Goal: Task Accomplishment & Management: Use online tool/utility

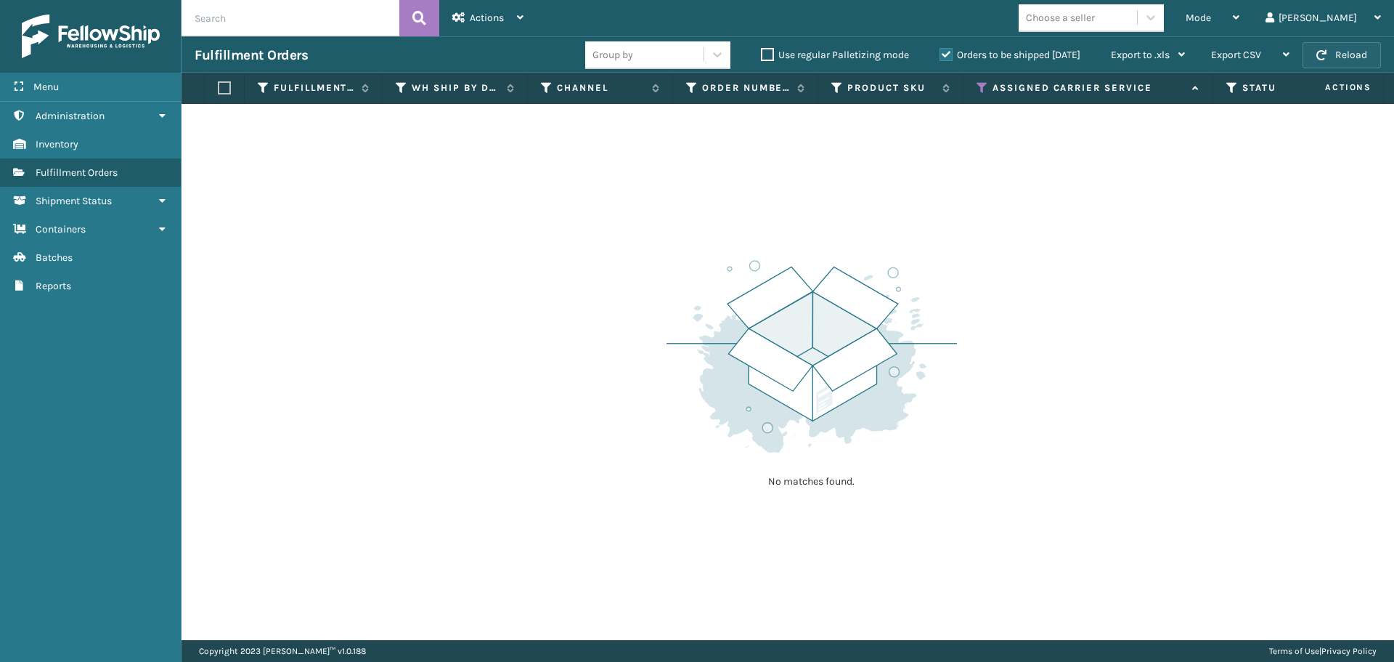
click at [1341, 60] on button "Reload" at bounding box center [1342, 55] width 78 height 26
click at [1364, 57] on button "Reload" at bounding box center [1342, 55] width 78 height 26
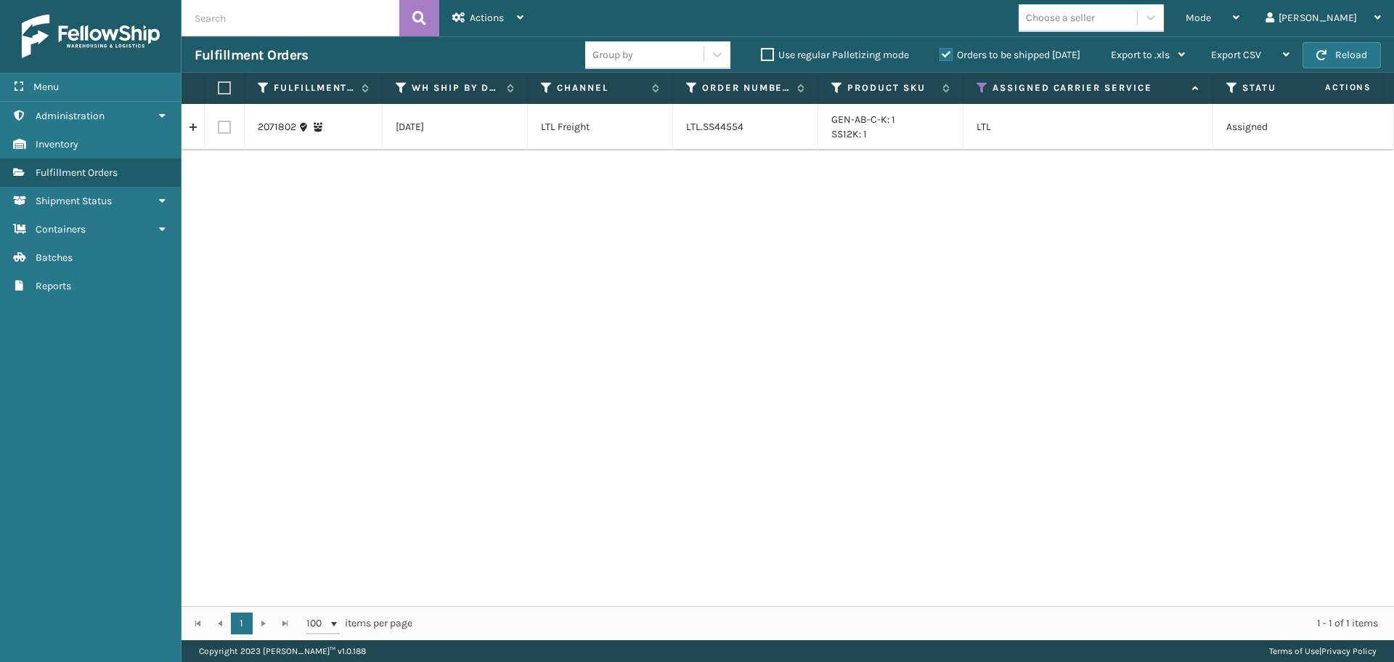
click at [1364, 57] on button "Reload" at bounding box center [1342, 55] width 78 height 26
click at [266, 126] on link "2071802" at bounding box center [277, 127] width 38 height 15
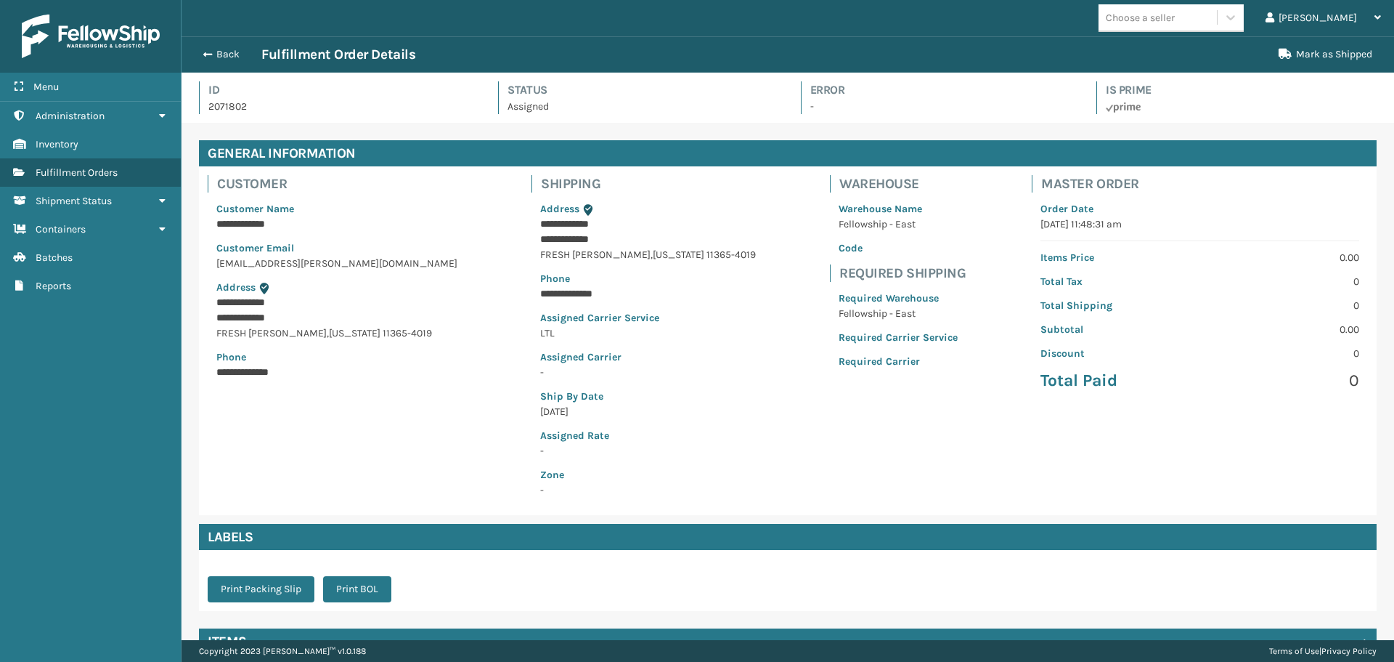
scroll to position [35, 1213]
click at [224, 48] on button "Back" at bounding box center [228, 54] width 67 height 13
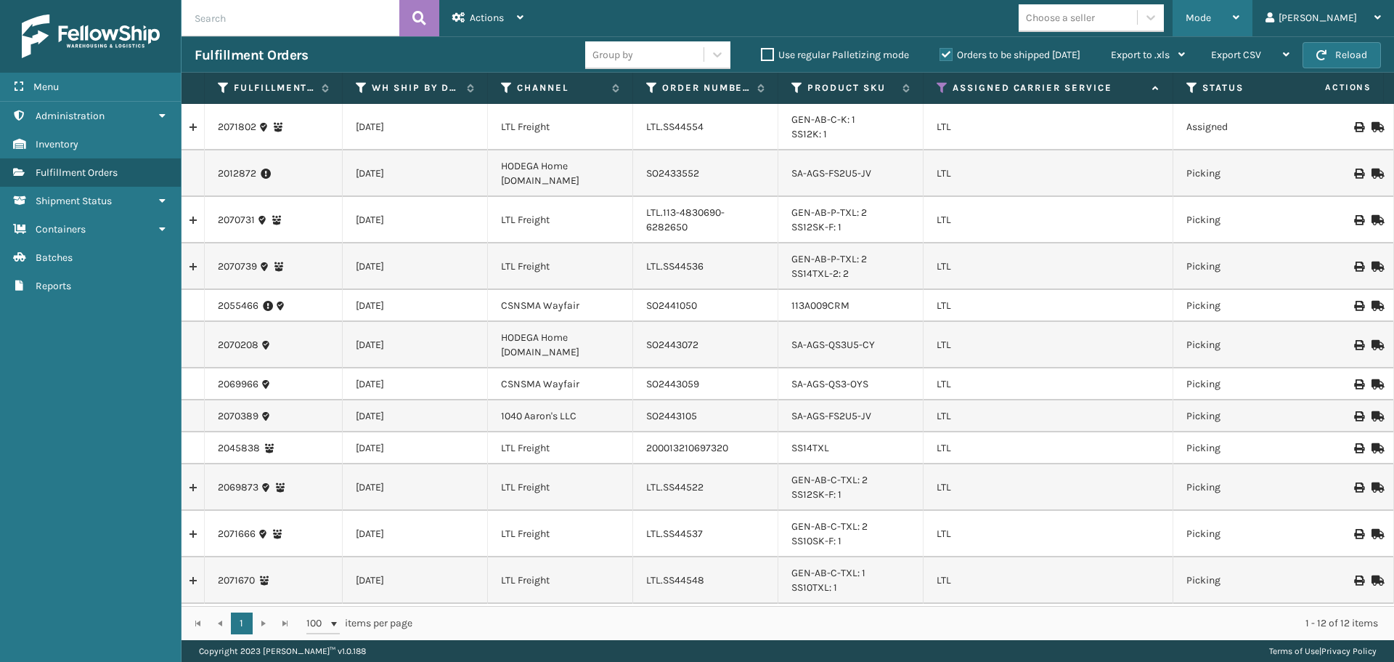
click at [1239, 19] on div "Mode Regular Mode Picking Mode Labeling Mode Exit Scan Mode" at bounding box center [1213, 18] width 80 height 36
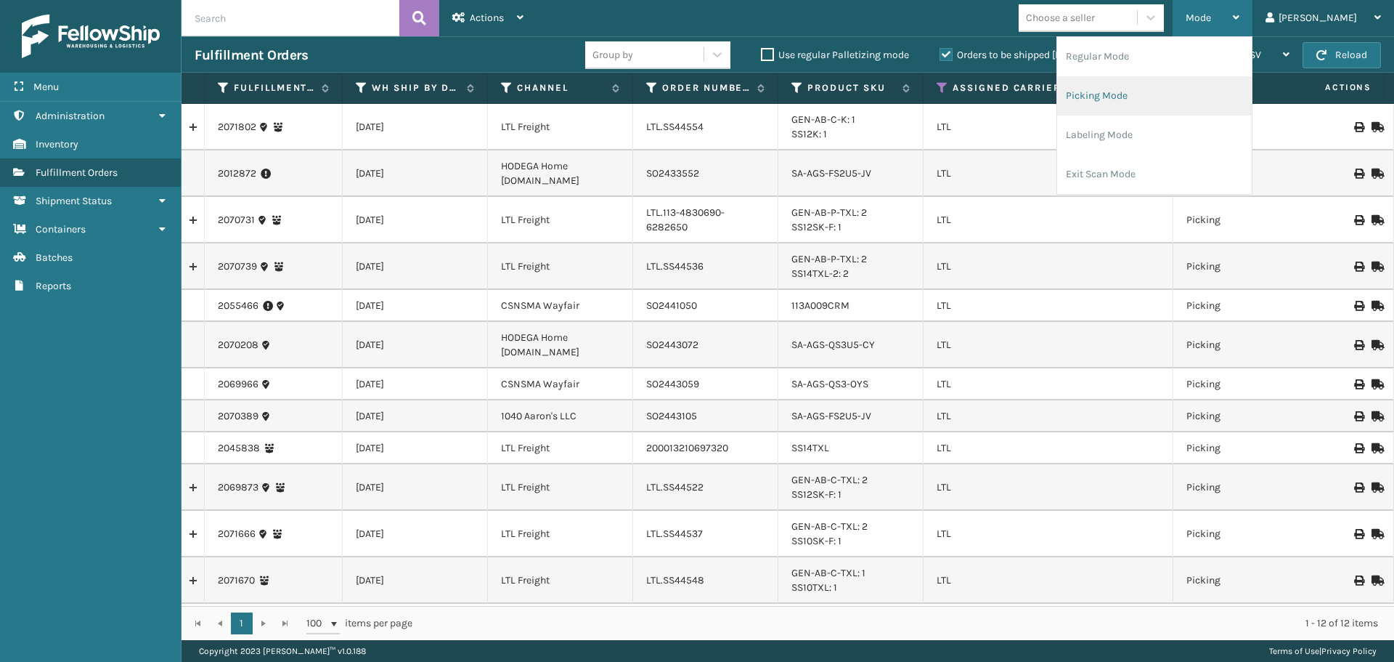
click at [1166, 95] on li "Picking Mode" at bounding box center [1154, 95] width 195 height 39
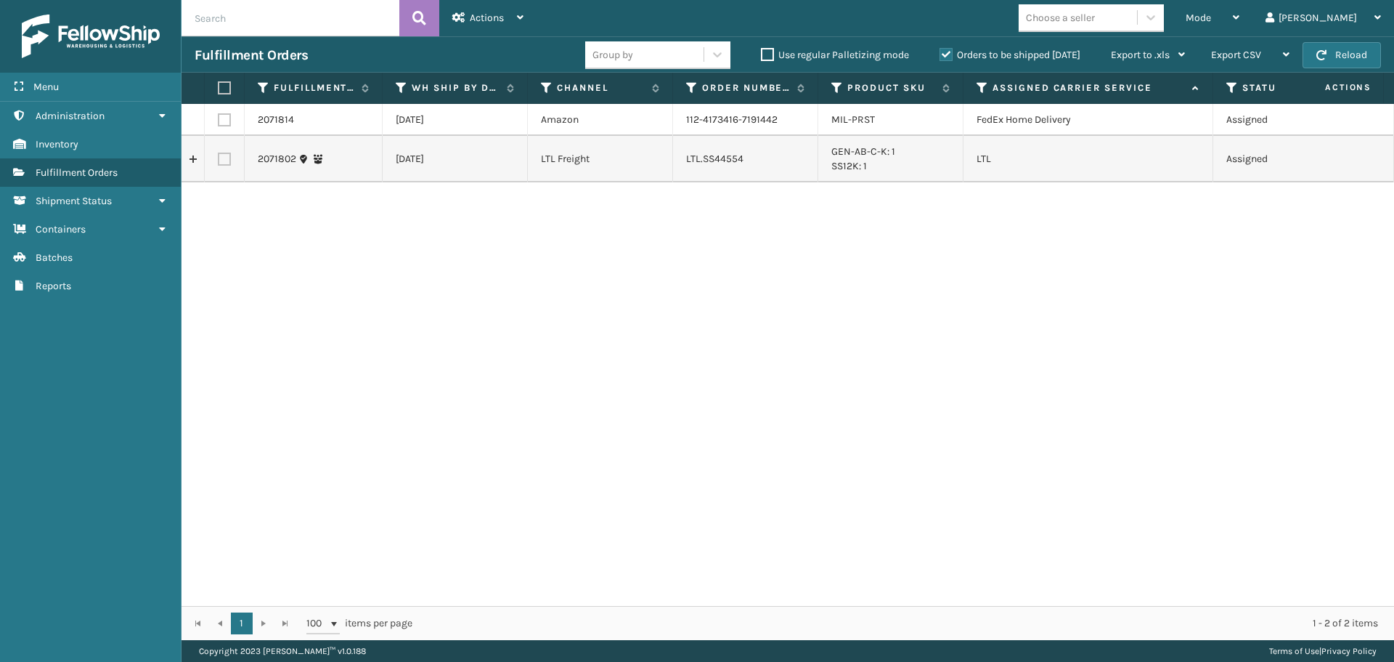
click at [713, 160] on td "LTL.SS44554" at bounding box center [745, 159] width 145 height 46
copy td "LTL.SS44554"
click at [270, 159] on link "2071802" at bounding box center [277, 159] width 38 height 15
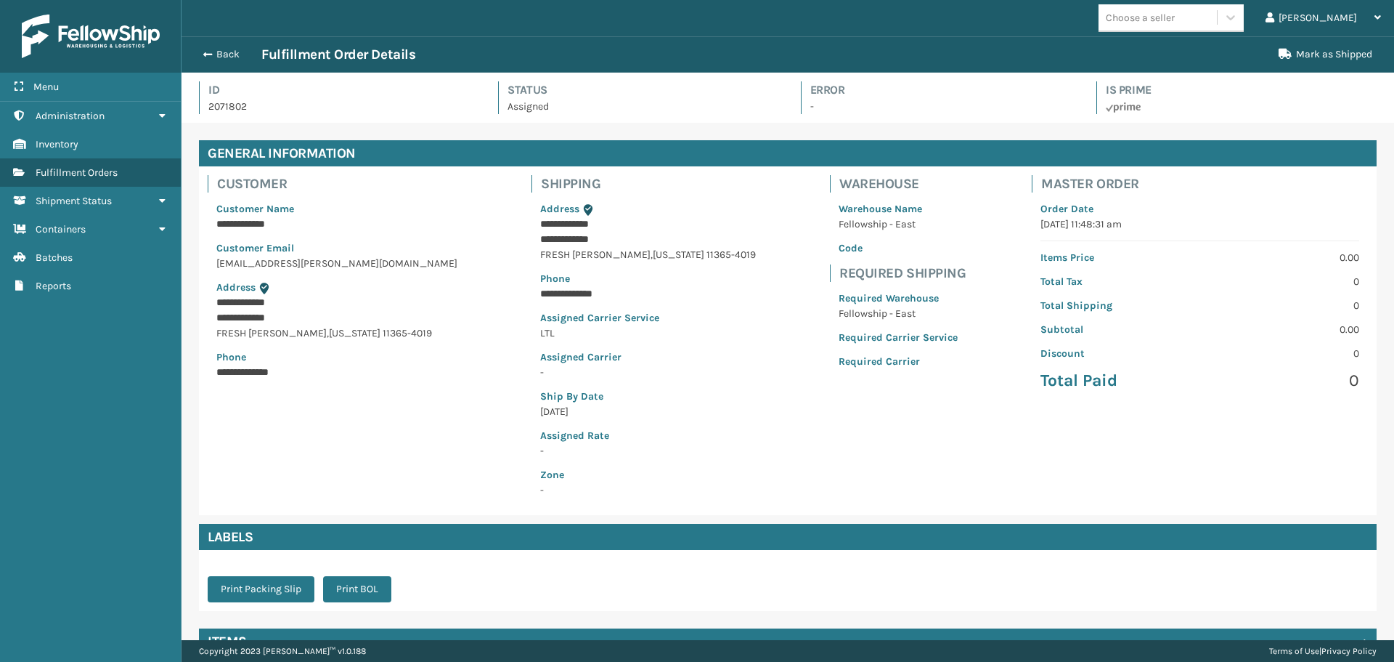
scroll to position [35, 1213]
click at [222, 50] on button "Back" at bounding box center [228, 54] width 67 height 13
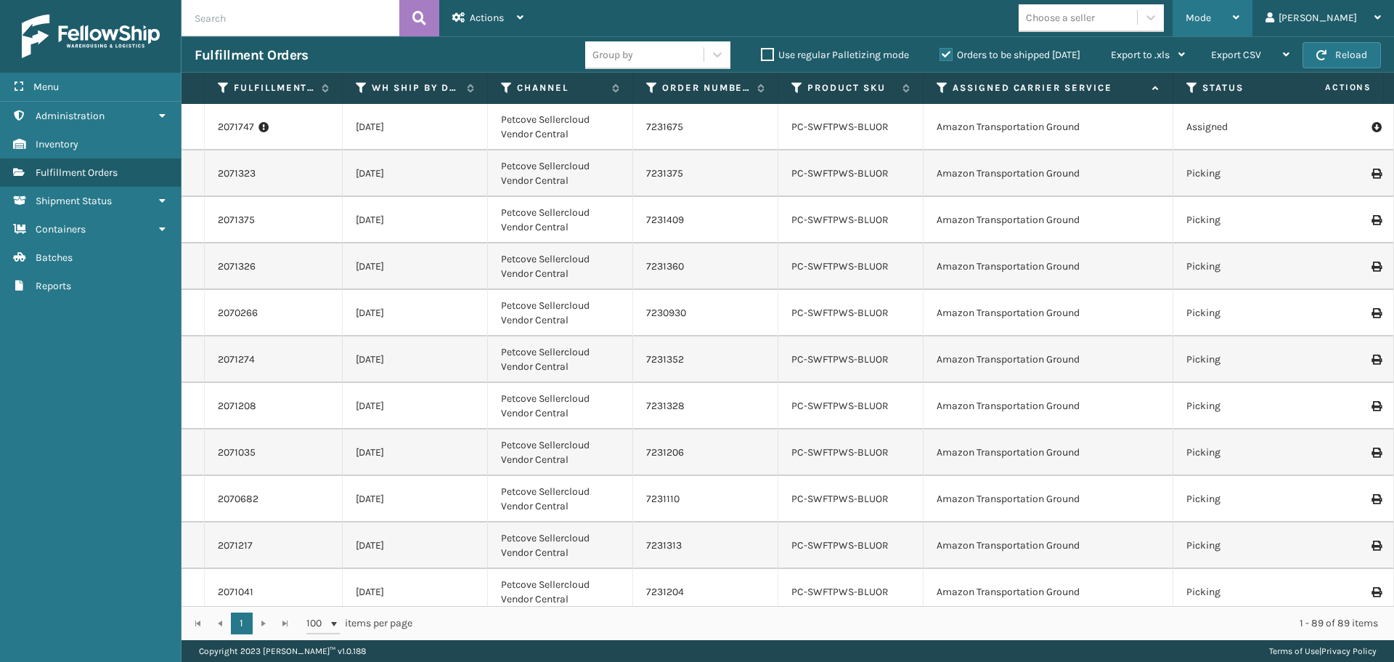
click at [1240, 17] on div "Mode" at bounding box center [1213, 18] width 54 height 36
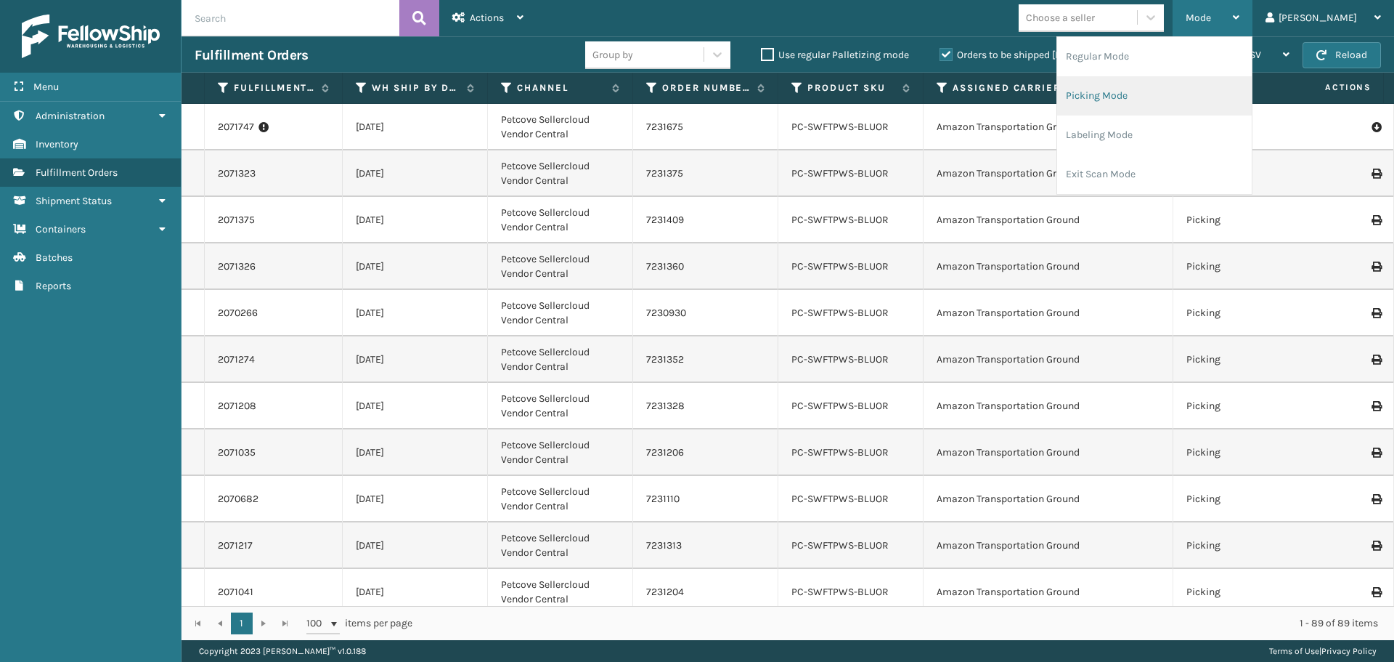
click at [1224, 89] on li "Picking Mode" at bounding box center [1154, 95] width 195 height 39
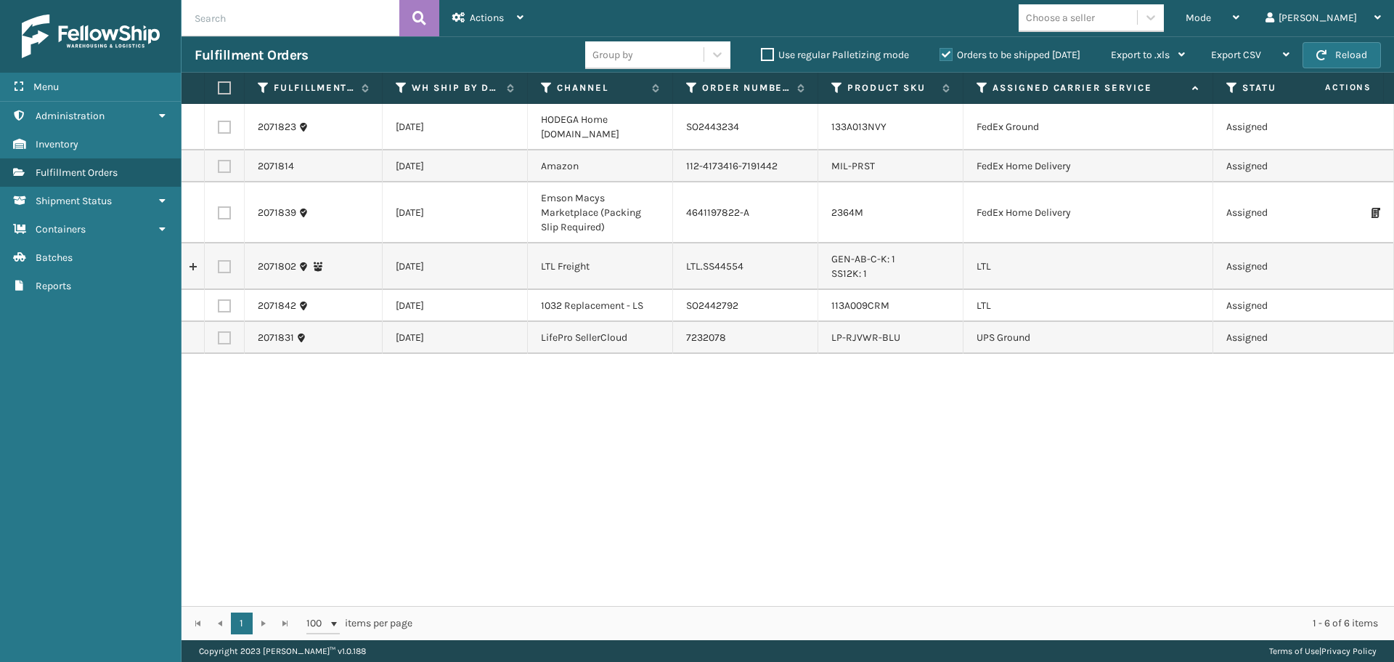
click at [975, 83] on th "Assigned Carrier Service" at bounding box center [1089, 88] width 250 height 31
click at [978, 84] on icon at bounding box center [983, 87] width 12 height 13
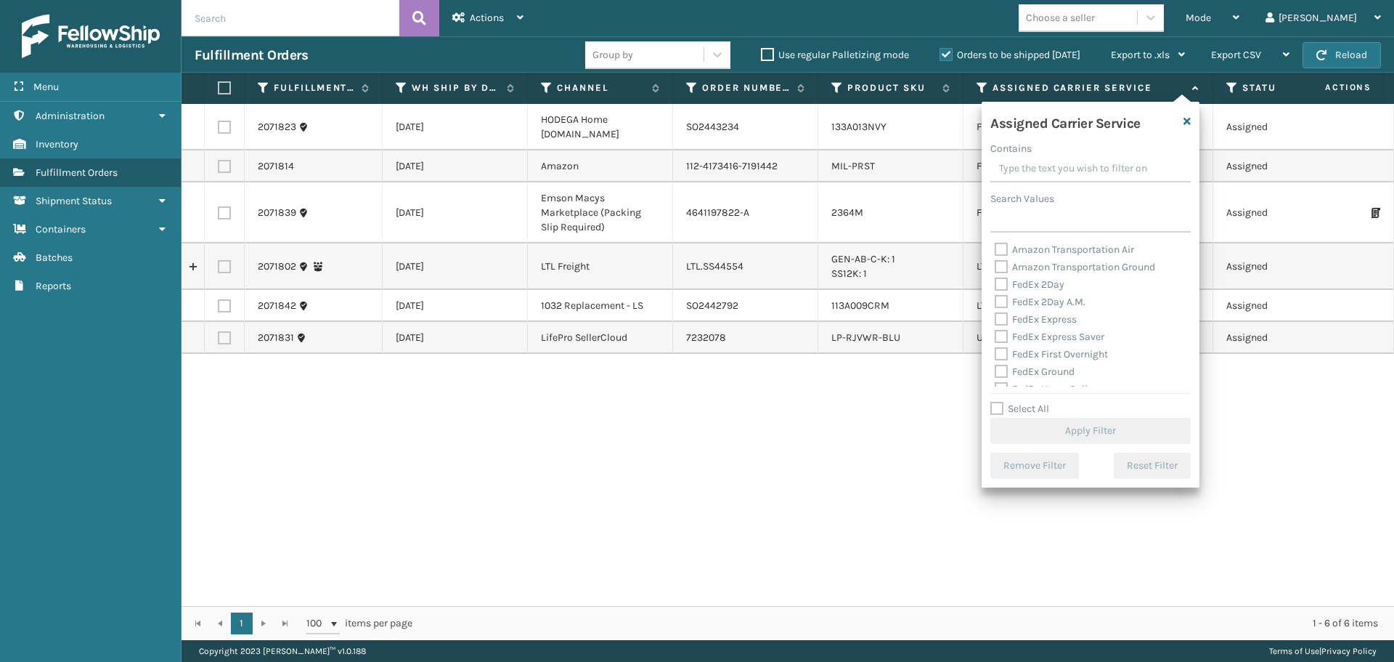
scroll to position [145, 0]
click at [1001, 315] on label "LTL" at bounding box center [1011, 313] width 32 height 12
click at [996, 314] on input "LTL" at bounding box center [995, 309] width 1 height 9
checkbox input "true"
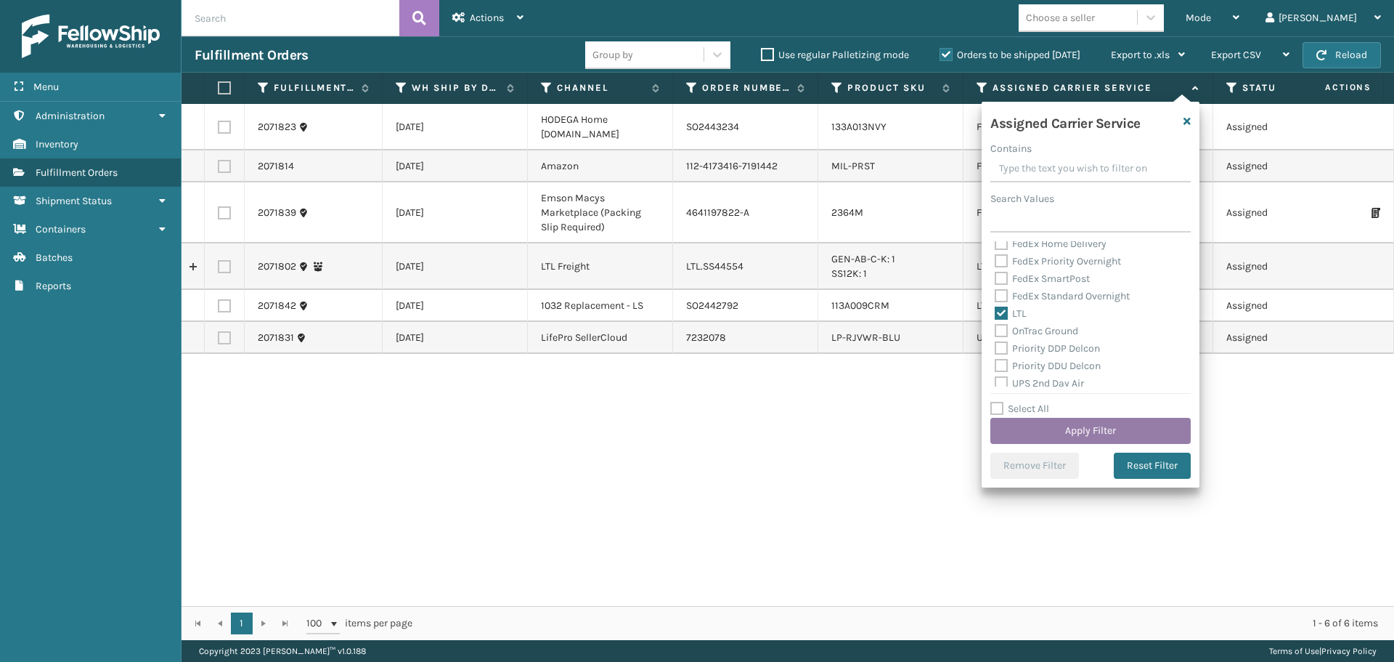
click at [1017, 435] on button "Apply Filter" at bounding box center [1091, 431] width 200 height 26
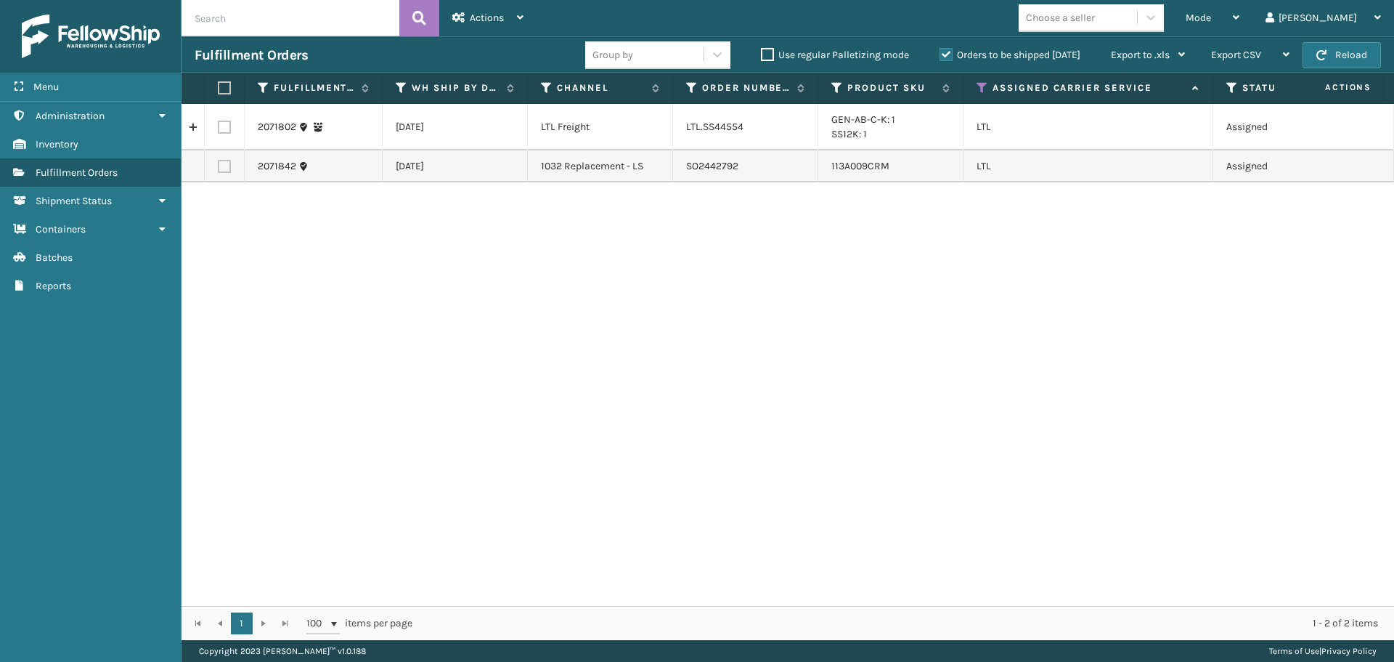
click at [701, 130] on td "LTL.SS44554" at bounding box center [745, 127] width 145 height 46
click at [705, 129] on td "LTL.SS44554" at bounding box center [745, 127] width 145 height 46
copy td "LTL.SS44554"
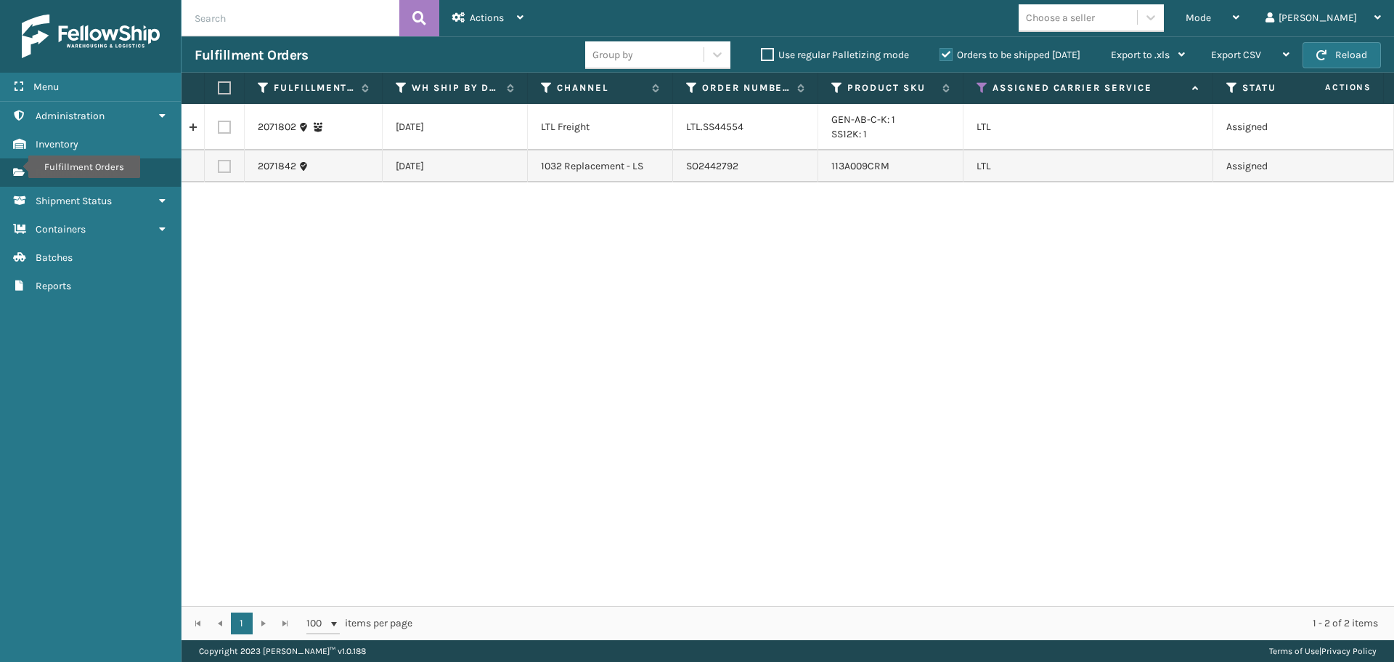
click at [222, 129] on label at bounding box center [224, 127] width 13 height 13
click at [219, 129] on input "checkbox" at bounding box center [218, 125] width 1 height 9
checkbox input "true"
click at [490, 7] on div "Actions" at bounding box center [487, 18] width 71 height 36
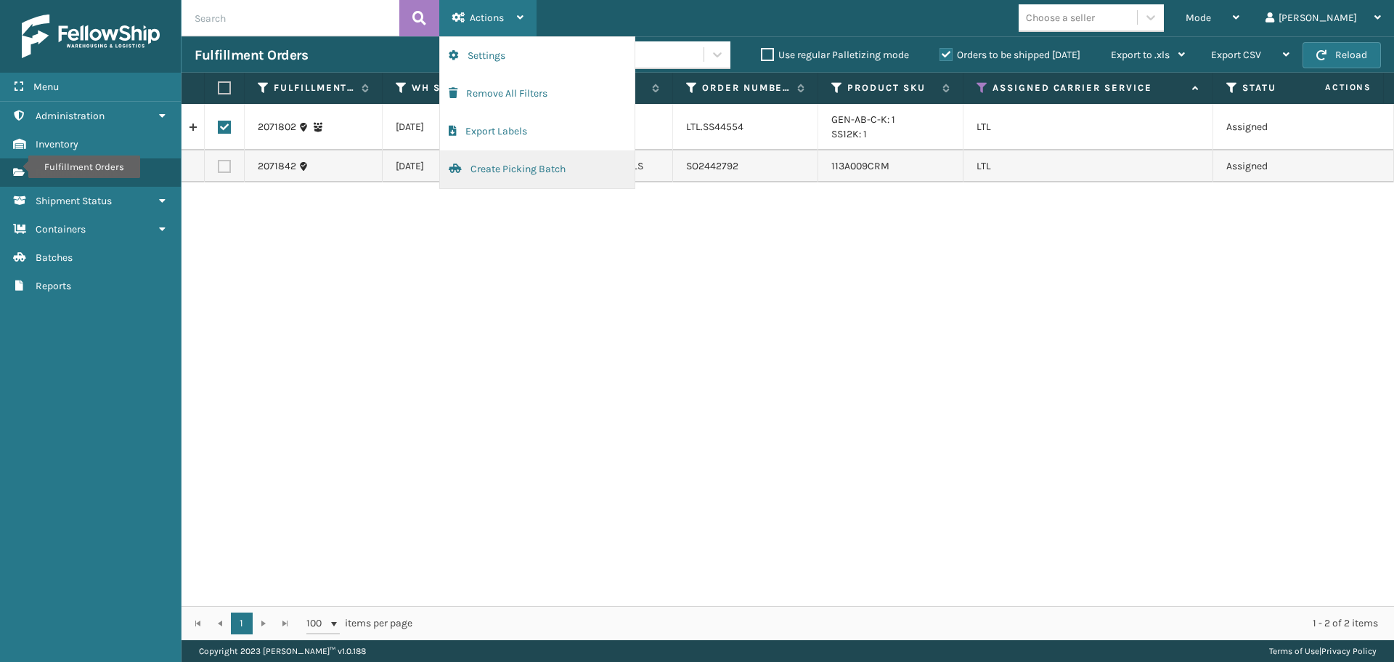
click at [497, 171] on button "Create Picking Batch" at bounding box center [537, 169] width 195 height 38
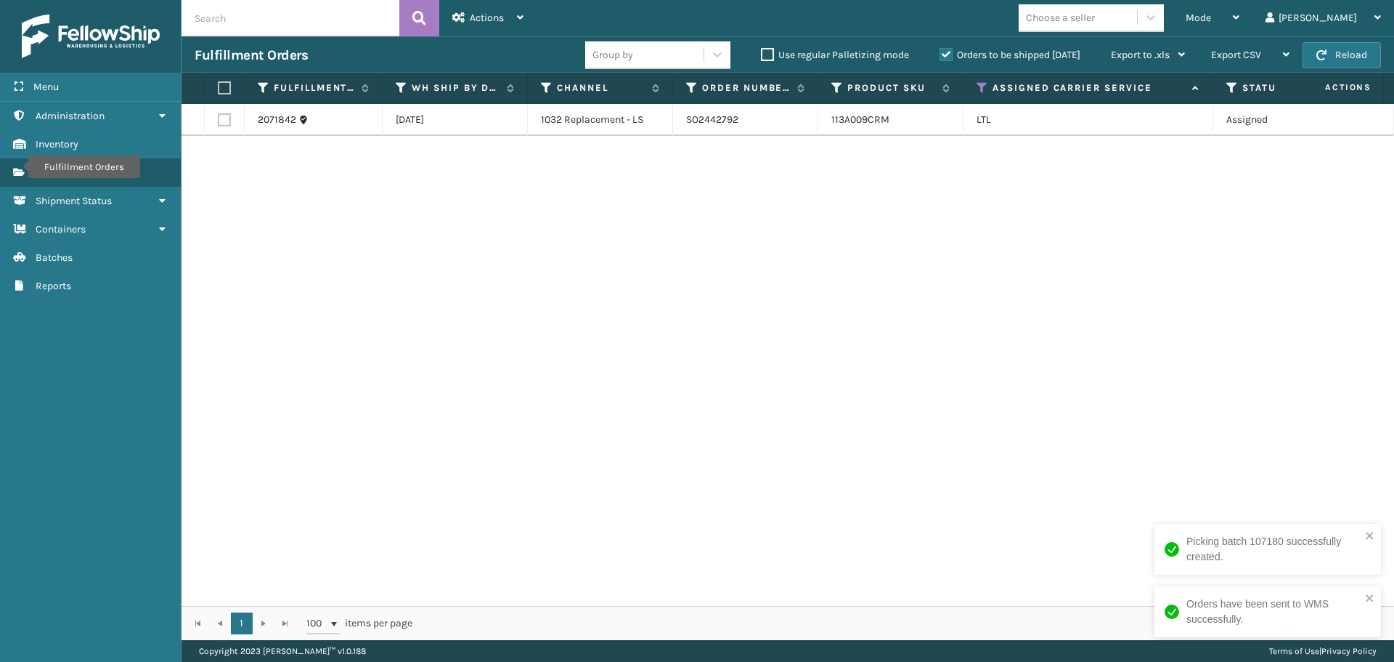
drag, startPoint x: 227, startPoint y: 120, endPoint x: 274, endPoint y: 104, distance: 49.8
click at [227, 120] on label at bounding box center [224, 119] width 13 height 13
click at [219, 120] on input "checkbox" at bounding box center [218, 117] width 1 height 9
checkbox input "true"
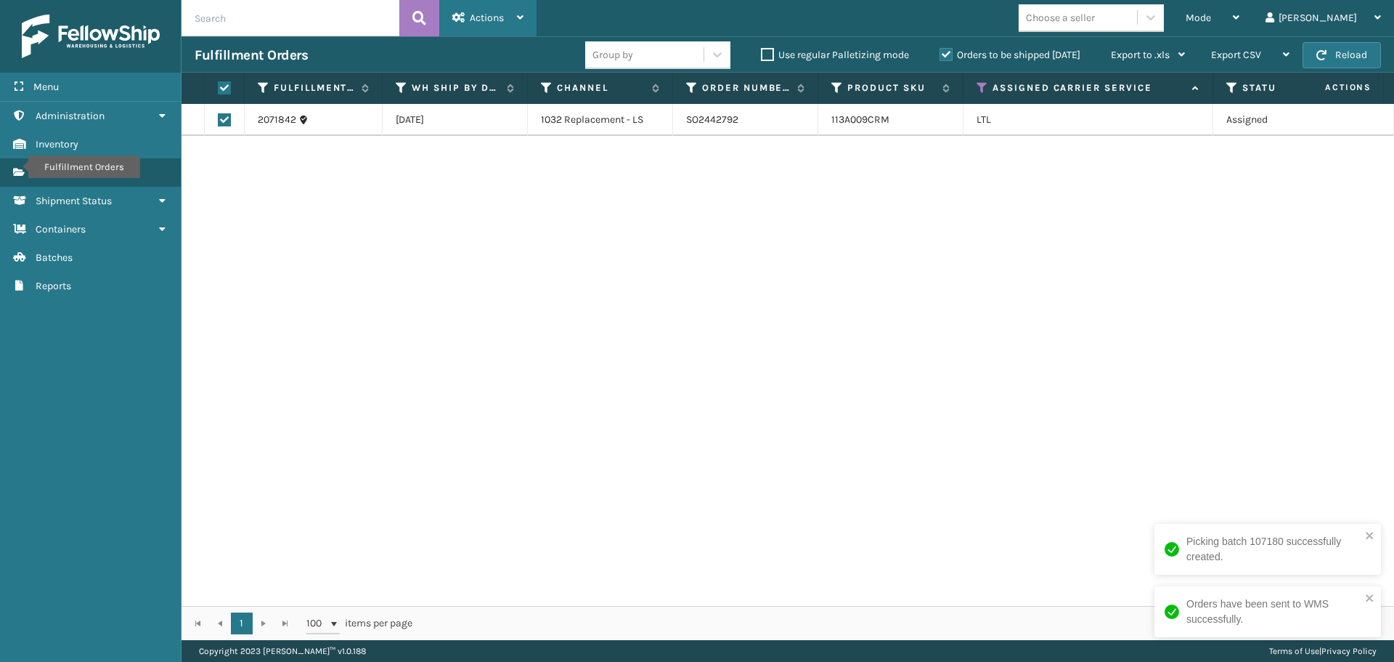
click at [485, 23] on span "Actions" at bounding box center [487, 18] width 34 height 12
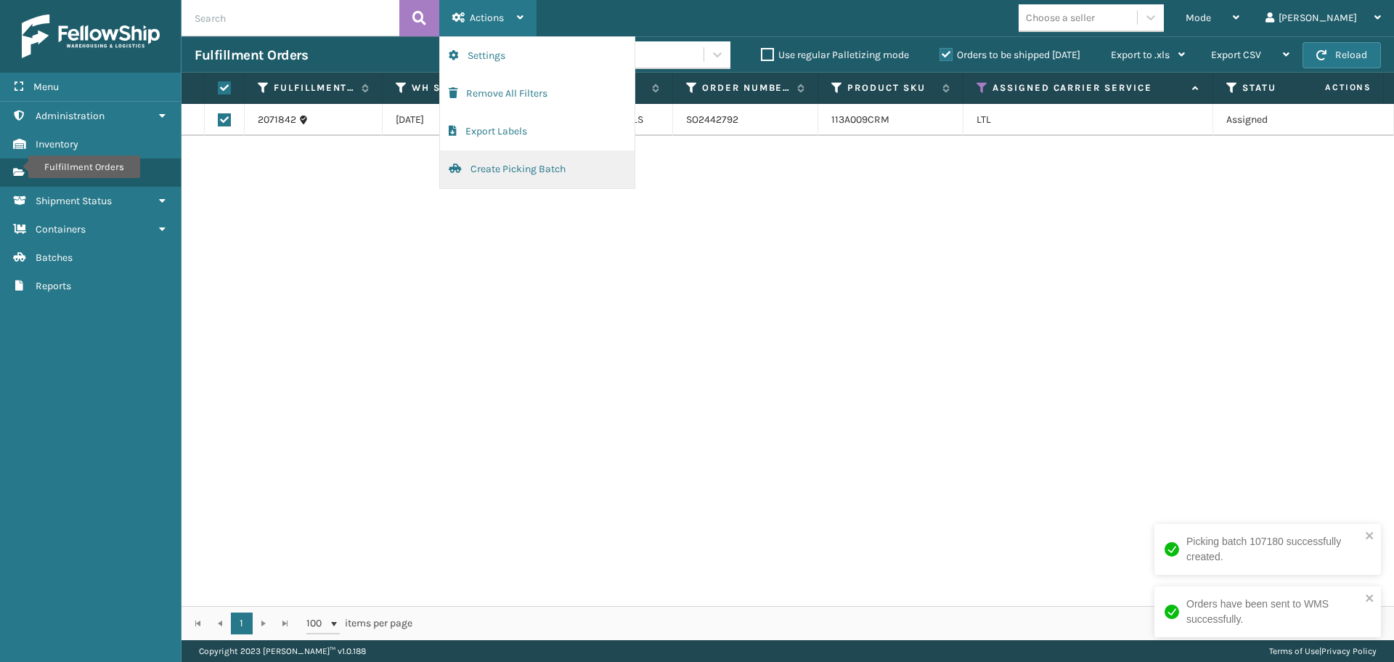
click at [487, 163] on button "Create Picking Batch" at bounding box center [537, 169] width 195 height 38
